Goal: Use online tool/utility: Utilize a website feature to perform a specific function

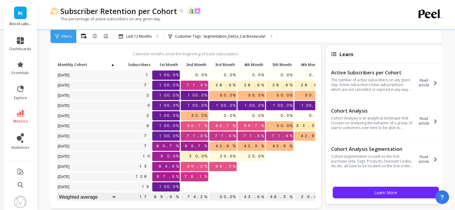
scroll to position [20, 0]
click at [190, 38] on p "Customer Tags : Segmentation_Detox_Cardiovascular" at bounding box center [220, 36] width 91 height 5
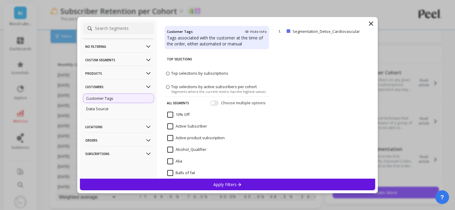
click at [369, 26] on icon at bounding box center [370, 23] width 7 height 7
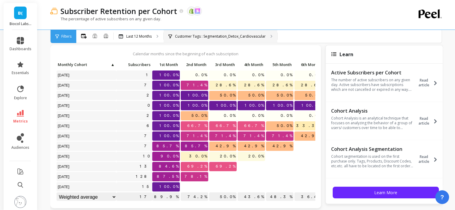
click at [215, 36] on p "Customer Tags : Segmentation_Detox_Cardiovascular" at bounding box center [220, 36] width 91 height 5
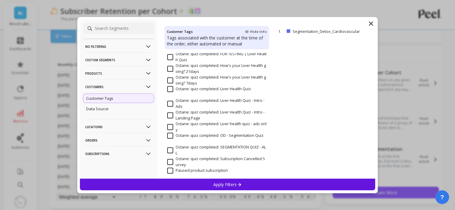
scroll to position [418, 0]
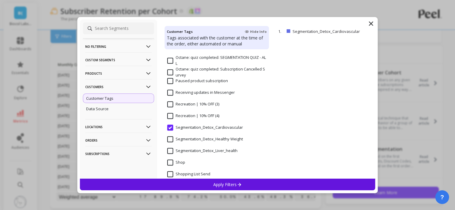
click at [201, 150] on input "Segmentation_Detox_Liver_health" at bounding box center [202, 151] width 70 height 6
click at [200, 183] on div "Apply Filters" at bounding box center [227, 185] width 295 height 12
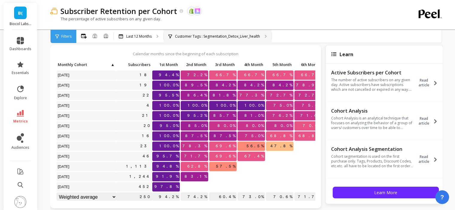
click at [251, 34] on p "Customer Tags : Segmentation_Detox_Liver_health" at bounding box center [217, 36] width 85 height 5
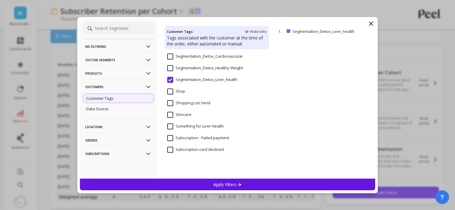
scroll to position [447, 0]
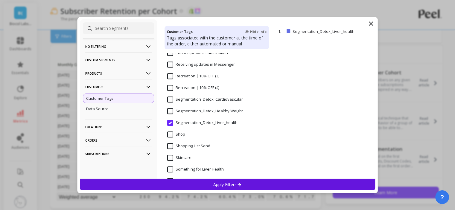
click at [204, 114] on Weight "Segmentation_Detox_Healthy Weight" at bounding box center [205, 111] width 76 height 6
click at [210, 183] on div "Apply Filters" at bounding box center [227, 185] width 295 height 12
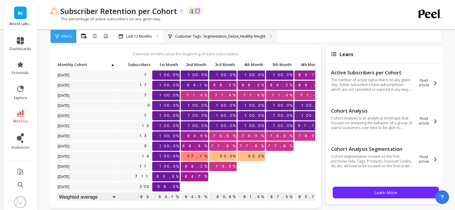
click at [236, 42] on div "Customer Tags : Segmentation_Detox_Healthy Weight" at bounding box center [220, 36] width 113 height 13
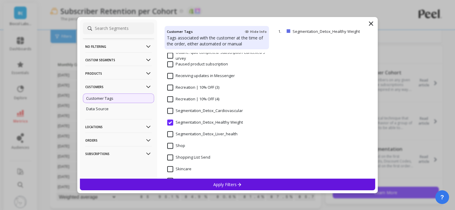
scroll to position [478, 0]
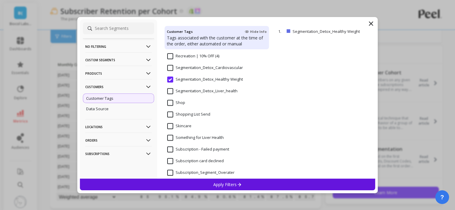
click at [222, 179] on div "Apply Filters" at bounding box center [227, 185] width 295 height 12
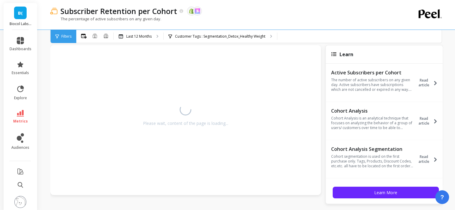
click at [222, 181] on div "Please wait, content of the page is loading..." at bounding box center [185, 120] width 271 height 150
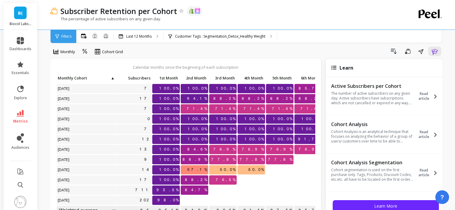
scroll to position [0, 0]
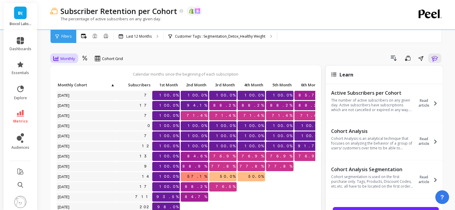
click at [72, 56] on span "Monthly" at bounding box center [67, 59] width 15 height 6
click at [140, 58] on div "Drill Down Save Share Learn" at bounding box center [285, 59] width 316 height 10
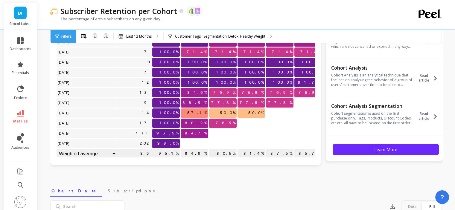
scroll to position [60, 0]
